Goal: Navigation & Orientation: Find specific page/section

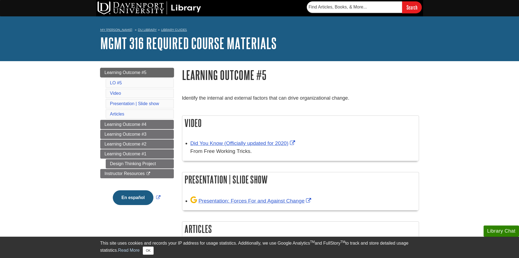
click at [139, 72] on span "Learning Outcome #5" at bounding box center [126, 72] width 42 height 5
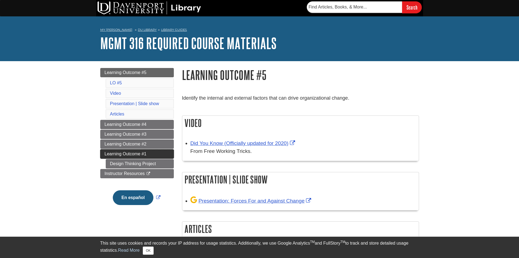
click at [138, 156] on link "Learning Outcome #1" at bounding box center [137, 153] width 74 height 9
